Goal: Navigation & Orientation: Find specific page/section

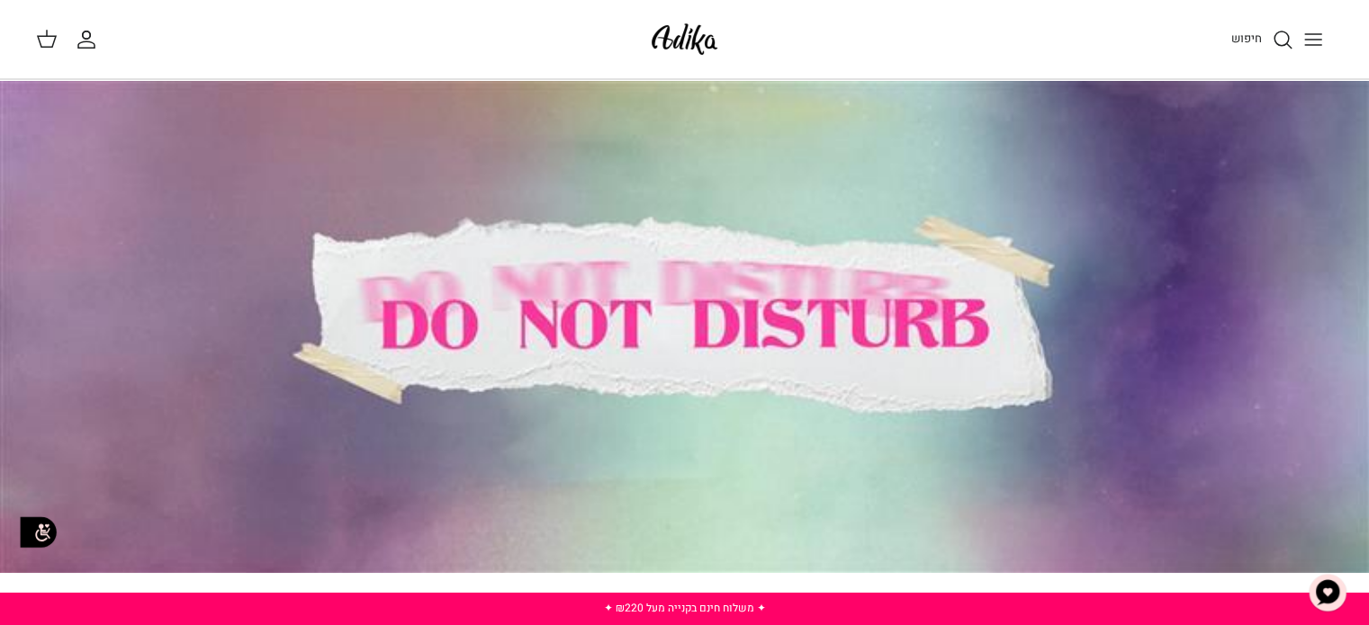
click at [1318, 43] on icon "Toggle menu" at bounding box center [1313, 40] width 22 height 22
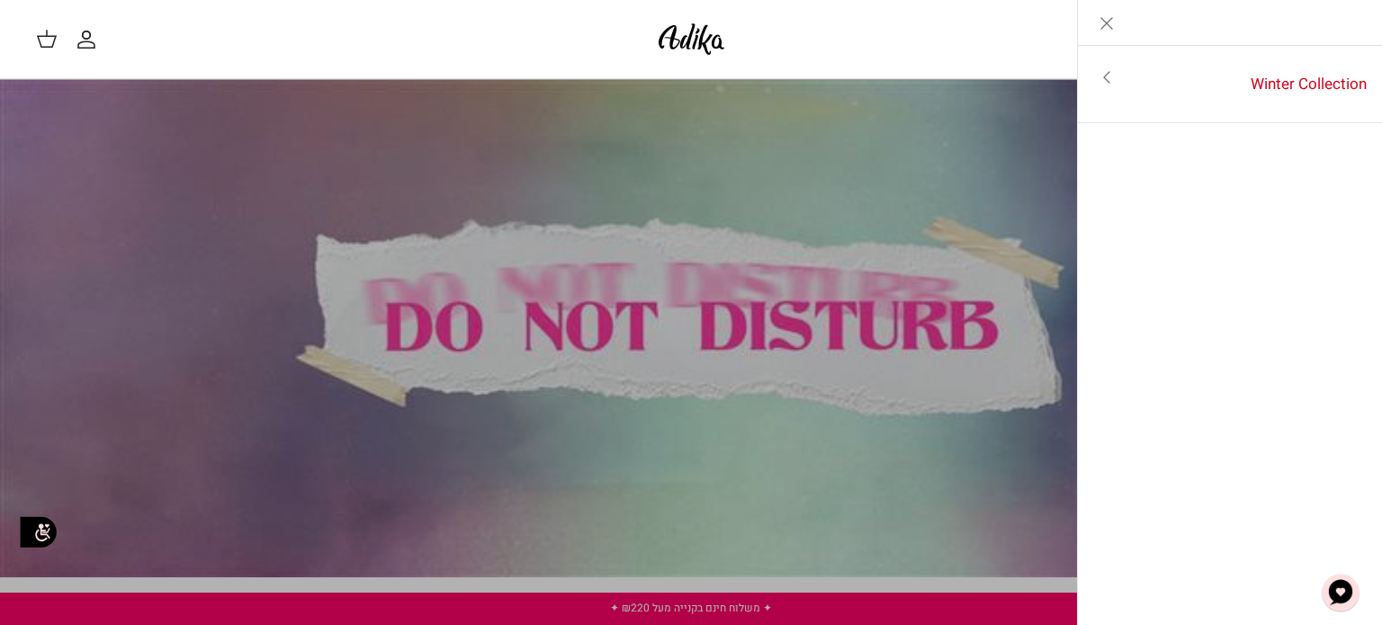
click at [1109, 72] on icon "Toggle menu" at bounding box center [1107, 78] width 22 height 22
click at [1109, 72] on link "לכל הפריטים" at bounding box center [1230, 79] width 287 height 45
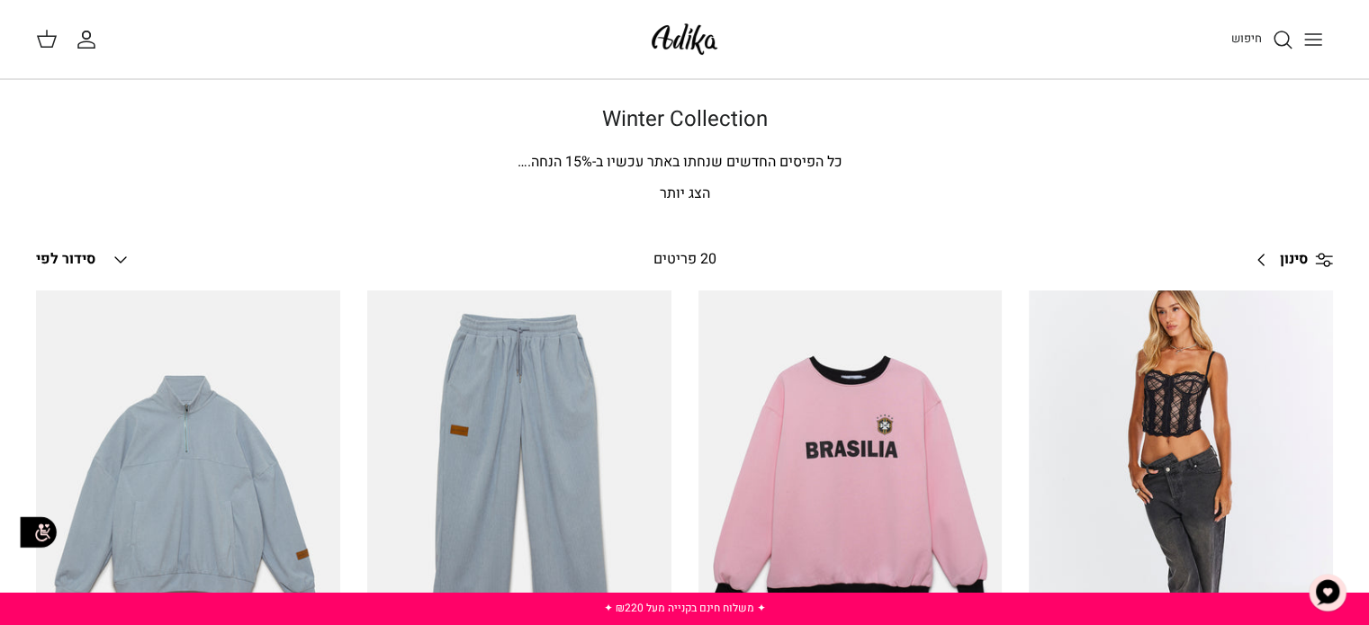
click at [1329, 31] on button "Toggle menu" at bounding box center [1313, 40] width 40 height 40
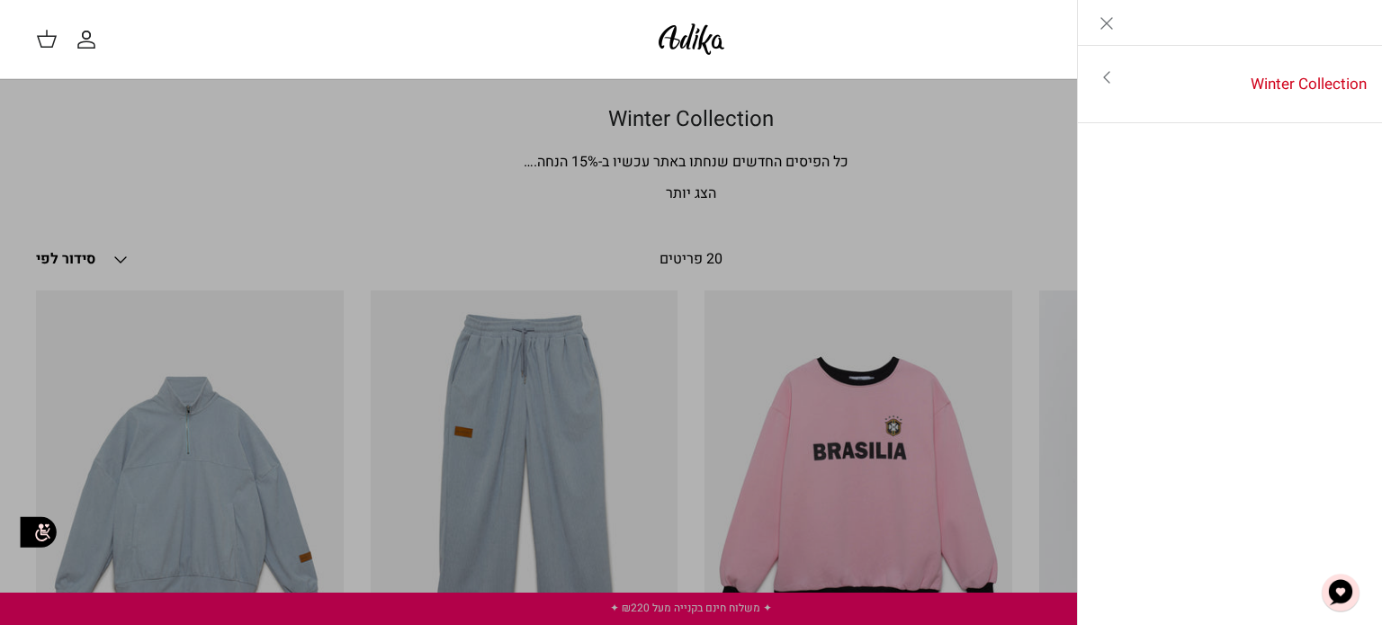
click at [891, 100] on link "Toggle menu" at bounding box center [691, 312] width 1382 height 625
